Goal: Find specific page/section: Find specific page/section

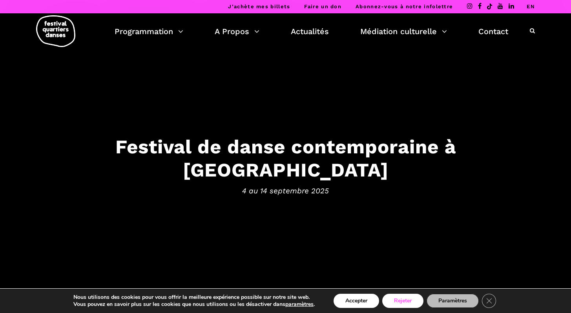
click at [401, 298] on button "Rejeter" at bounding box center [402, 301] width 41 height 14
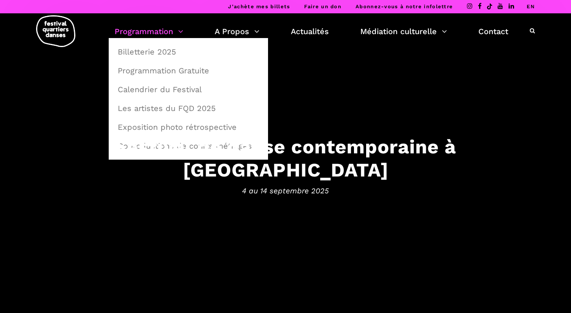
click at [149, 34] on link "Programmation" at bounding box center [149, 31] width 69 height 13
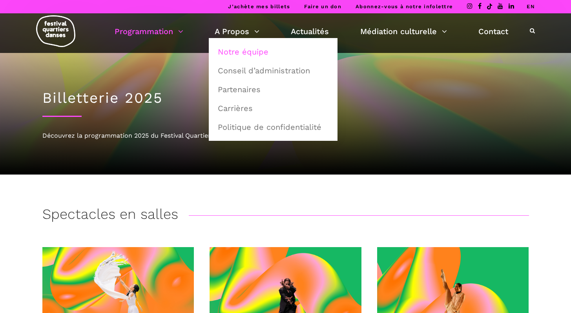
click at [231, 54] on link "Notre équipe" at bounding box center [273, 52] width 120 height 18
